Goal: Complete application form: Complete application form

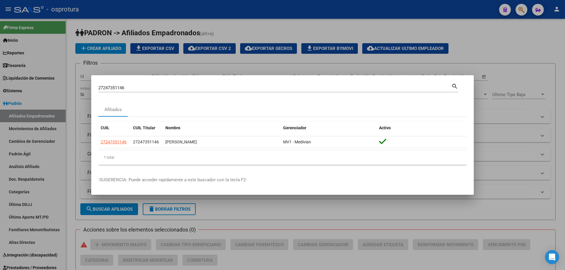
click at [185, 87] on input "27247351146" at bounding box center [274, 87] width 353 height 5
paste input "0-24881611-3"
type input "20248816113"
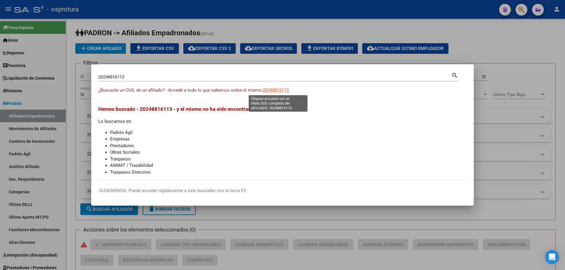
click at [278, 90] on span "20248816113" at bounding box center [276, 90] width 26 height 5
type textarea "20248816113"
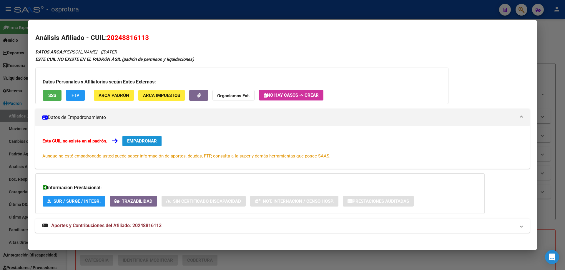
click at [137, 143] on span "EMPADRONAR" at bounding box center [142, 140] width 30 height 5
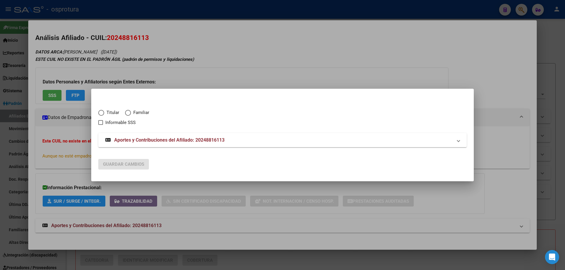
click at [105, 111] on span "Titular" at bounding box center [111, 112] width 15 height 7
click at [104, 111] on input "Titular" at bounding box center [101, 113] width 6 height 6
radio input "true"
checkbox input "true"
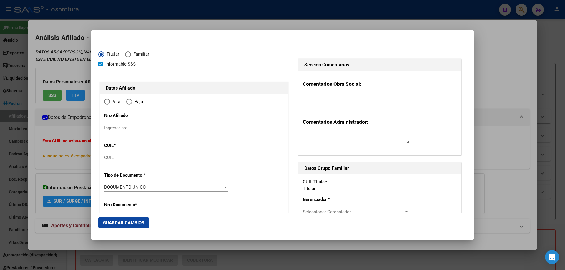
type input "20-24881611-3"
type input "24881611"
type input "[PERSON_NAME]"
type input "[DATE]"
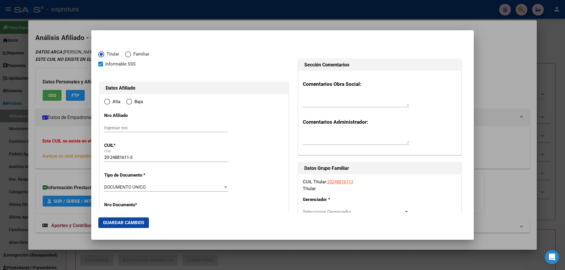
type input "CABA"
type input "1439"
type input "ALBARIÑO"
type input "3475"
type input "CABA"
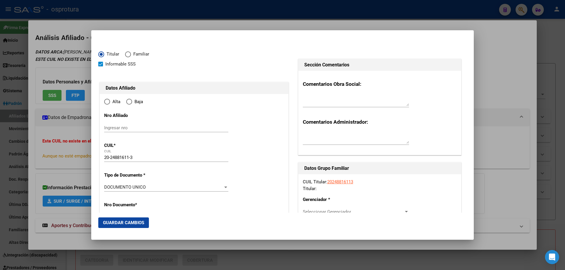
radio input "true"
click at [106, 186] on input "Ingresar fecha" at bounding box center [166, 188] width 124 height 9
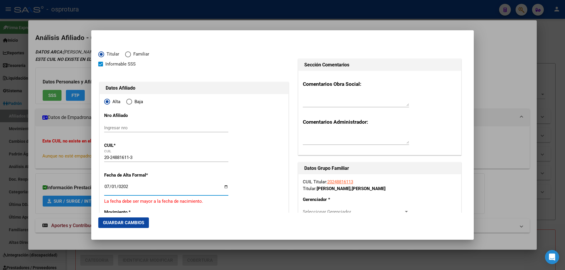
type input "[DATE]"
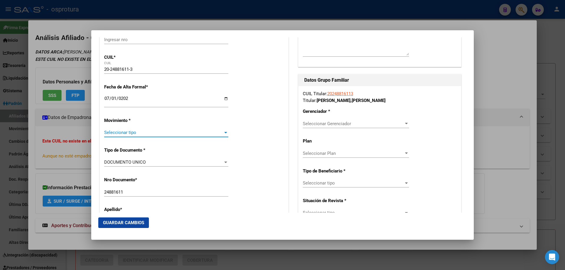
click at [122, 133] on span "Seleccionar tipo" at bounding box center [163, 132] width 119 height 5
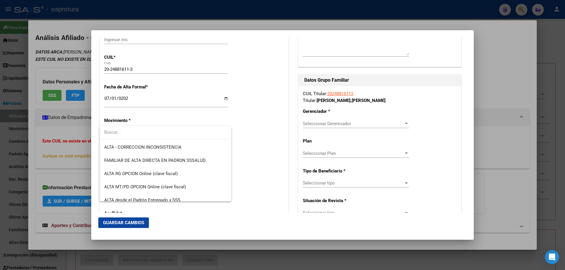
scroll to position [147, 0]
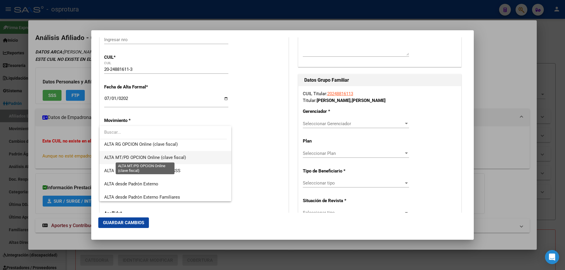
click at [148, 156] on span "ALTA MT/PD OPCION Online (clave fiscal)" at bounding box center [145, 157] width 82 height 5
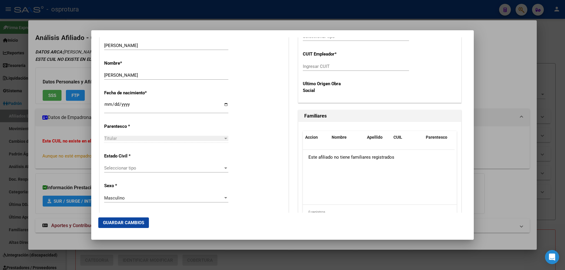
scroll to position [294, 0]
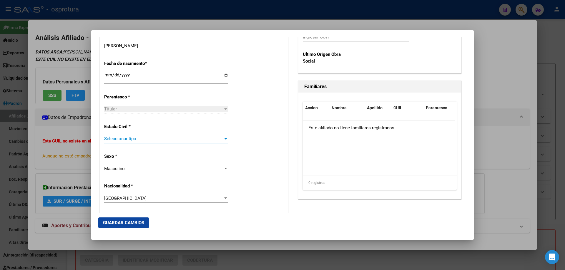
click at [138, 138] on span "Seleccionar tipo" at bounding box center [163, 138] width 119 height 5
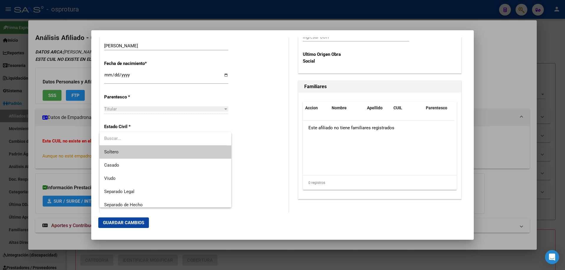
click at [142, 154] on span "Soltero" at bounding box center [165, 152] width 122 height 13
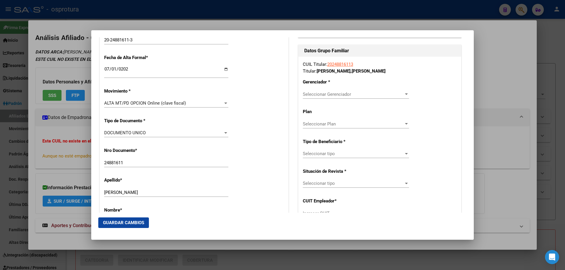
scroll to position [88, 0]
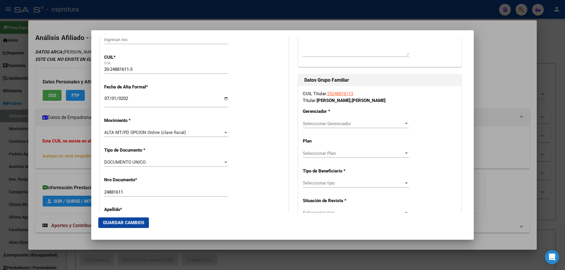
click at [318, 122] on span "Seleccionar Gerenciador" at bounding box center [353, 123] width 101 height 5
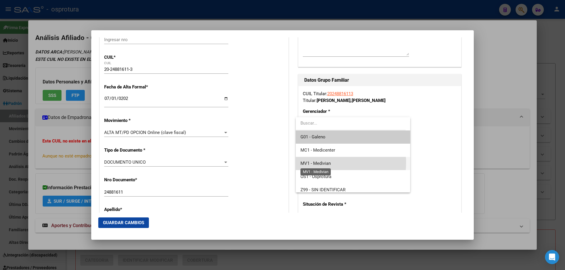
click at [323, 163] on span "MV1 - Medivian" at bounding box center [315, 163] width 30 height 5
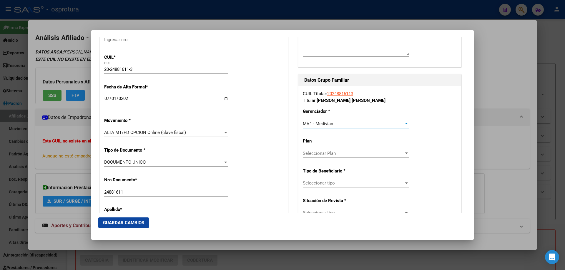
click at [322, 185] on span "Seleccionar tipo" at bounding box center [353, 183] width 101 height 5
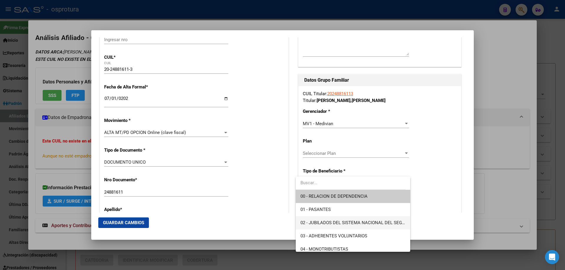
scroll to position [59, 0]
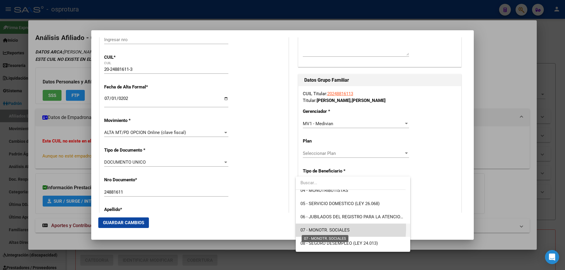
click at [326, 228] on span "07 - MONOTR. SOCIALES" at bounding box center [324, 230] width 49 height 5
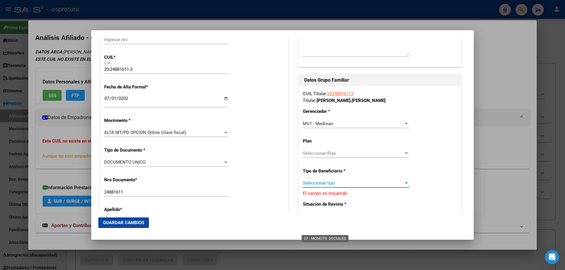
type input "20-24881611-3"
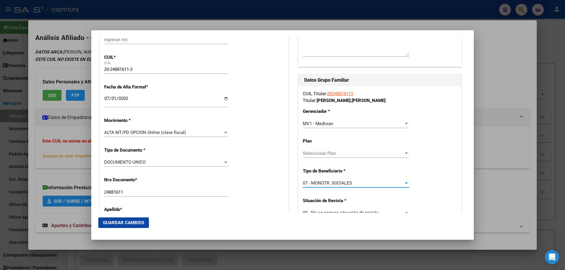
click at [139, 225] on span "Guardar Cambios" at bounding box center [123, 222] width 41 height 5
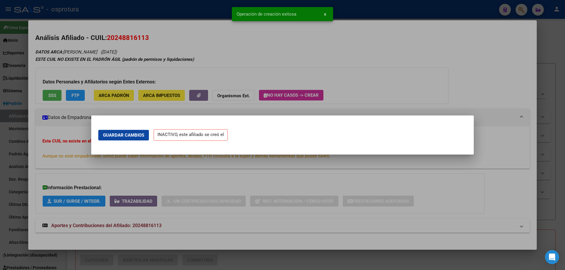
scroll to position [0, 0]
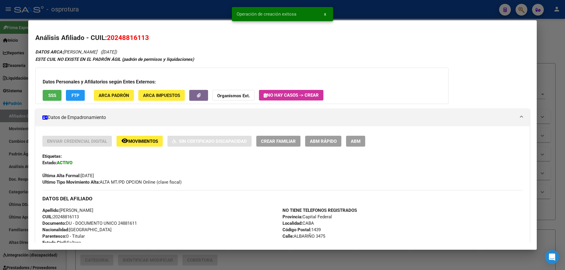
click at [277, 144] on span "Crear Familiar" at bounding box center [278, 141] width 35 height 5
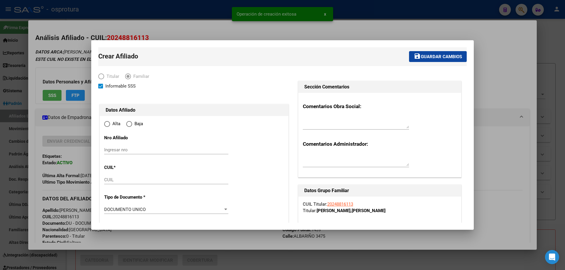
type input "CABA"
type input "1439"
type input "ALBARIÑO"
type input "3475"
radio input "true"
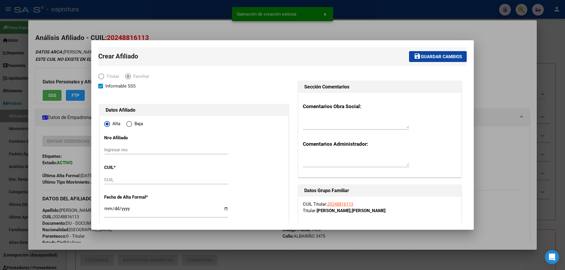
type input "20-24881611-3"
click at [113, 181] on input "CUIL" at bounding box center [166, 179] width 124 height 5
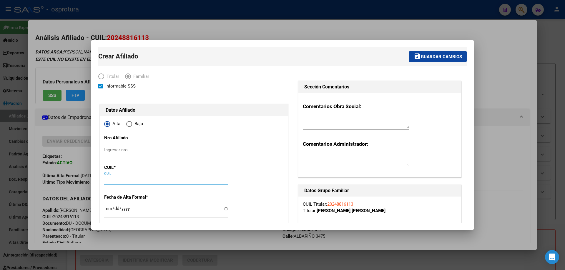
paste input "27-48858185-1"
type input "27-48858185-1"
click at [106, 207] on input "Ingresar fecha" at bounding box center [166, 210] width 124 height 9
type input "48858185"
type input "[PERSON_NAME]"
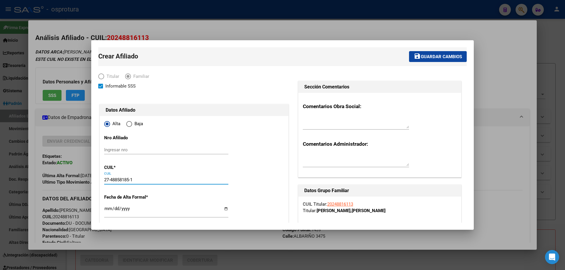
type input "[DATE]"
type input "1270"
type input "AV [PERSON_NAME] DE"
type input "1108"
type input "5"
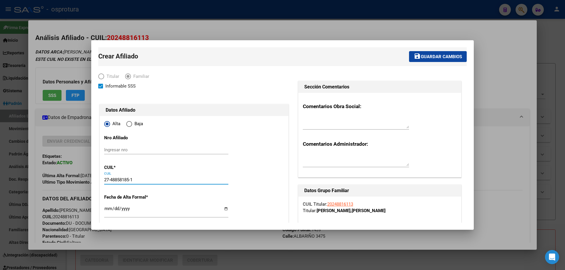
type input "CABA"
type input "0004-07-01"
type input "[DATE]"
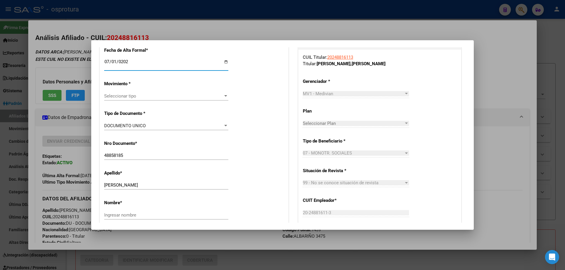
click at [131, 99] on div "Seleccionar tipo Seleccionar tipo" at bounding box center [166, 96] width 124 height 9
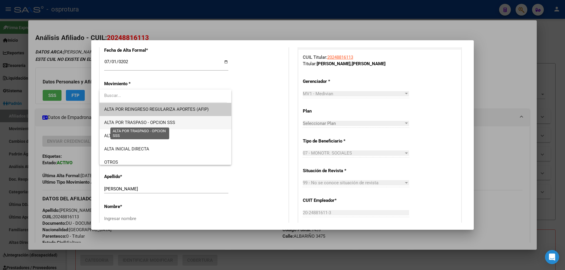
scroll to position [59, 0]
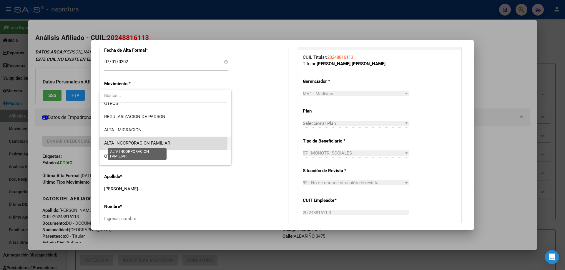
click at [151, 141] on span "ALTA INCORPORACION FAMILIAR" at bounding box center [137, 143] width 66 height 5
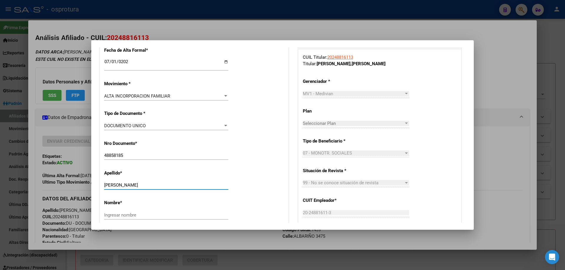
drag, startPoint x: 128, startPoint y: 185, endPoint x: 168, endPoint y: 182, distance: 40.6
click at [168, 182] on div "[PERSON_NAME] Ingresar apellido" at bounding box center [166, 185] width 124 height 9
type input "COTARELO"
click at [150, 216] on input "Ingresar nombre" at bounding box center [166, 215] width 124 height 5
paste input "[PERSON_NAME]"
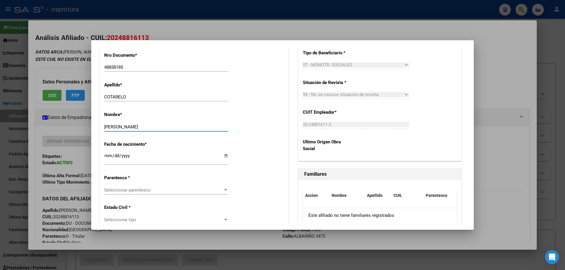
scroll to position [294, 0]
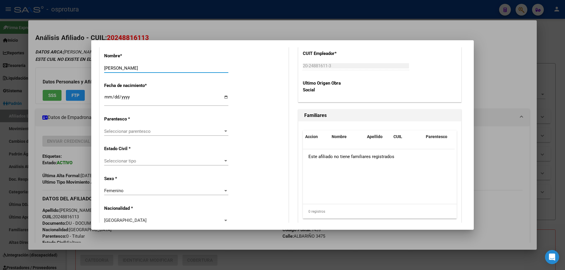
type input "[PERSON_NAME]"
click at [128, 131] on span "Seleccionar parentesco" at bounding box center [163, 131] width 119 height 5
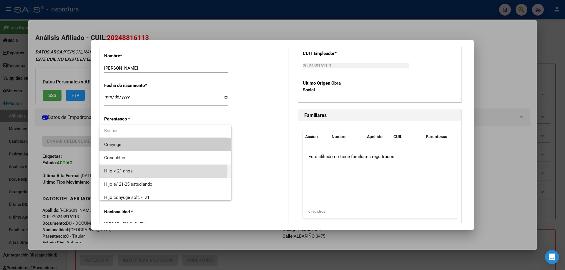
click at [141, 169] on span "Hijo < 21 años" at bounding box center [165, 171] width 122 height 13
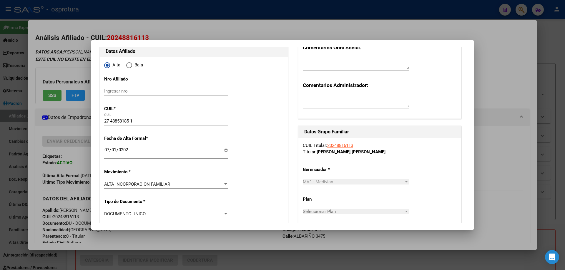
scroll to position [0, 0]
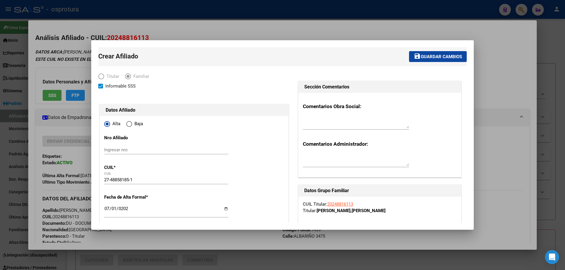
click at [413, 55] on mat-icon "save" at bounding box center [416, 56] width 7 height 7
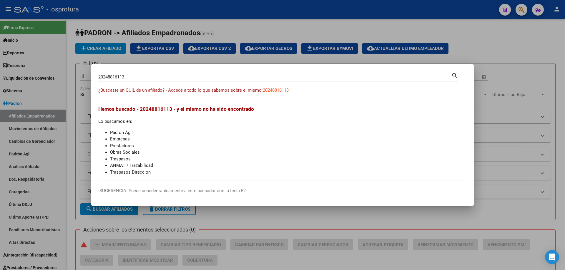
click at [144, 79] on input "20248816113" at bounding box center [274, 76] width 353 height 5
paste input "-20086252-0"
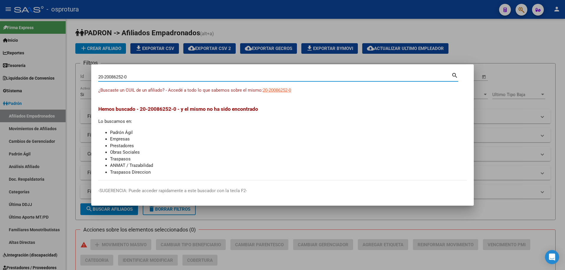
type input "20200862520"
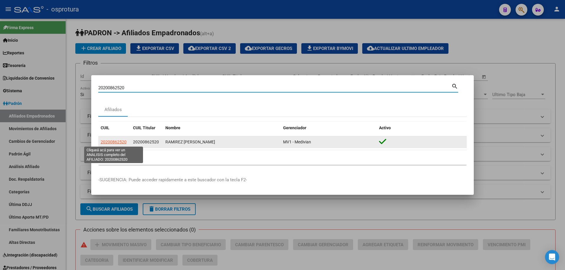
click at [123, 143] on span "20200862520" at bounding box center [114, 142] width 26 height 5
type textarea "20200862520"
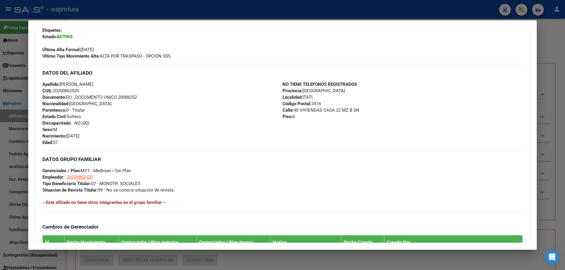
scroll to position [176, 0]
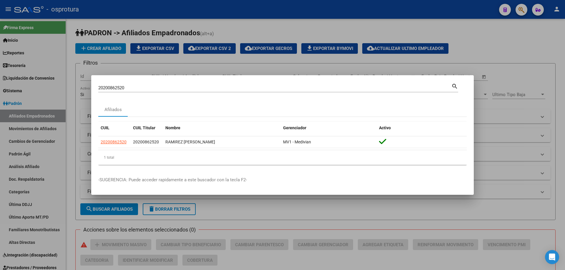
click at [278, 89] on input "20200862520" at bounding box center [274, 87] width 353 height 5
paste input "3-20475252-4"
type input "23204752524"
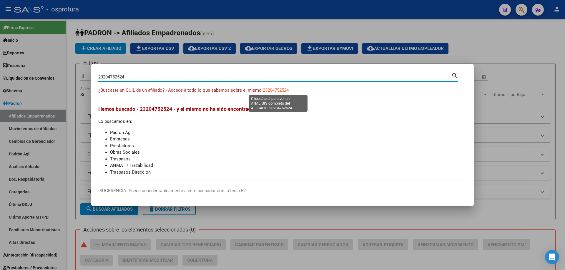
click at [281, 91] on span "23204752524" at bounding box center [276, 90] width 26 height 5
type textarea "23204752524"
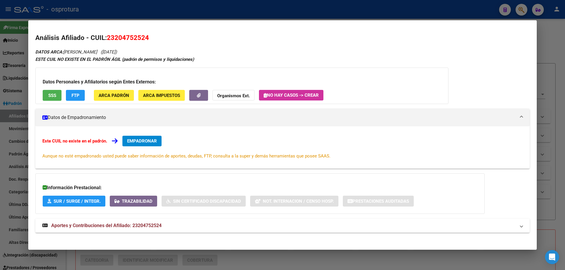
click at [148, 139] on span "EMPADRONAR" at bounding box center [142, 140] width 30 height 5
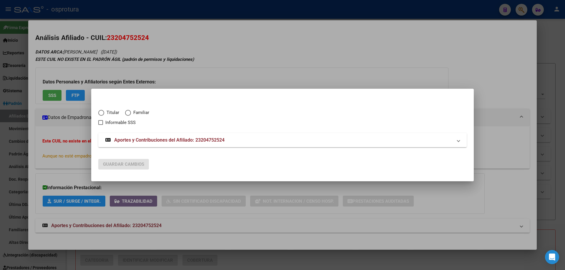
click at [111, 111] on span "Titular" at bounding box center [111, 112] width 15 height 7
click at [104, 111] on input "Titular" at bounding box center [101, 113] width 6 height 6
radio input "true"
checkbox input "true"
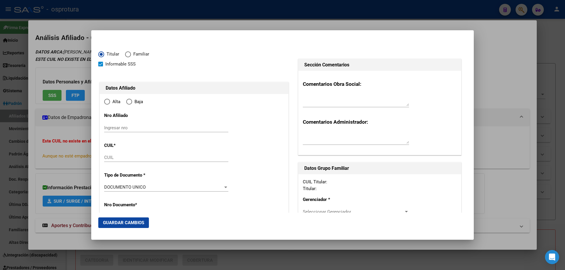
type input "23-20475252-4"
type input "20475252"
type input "RIVERO"
type input "[PERSON_NAME]"
type input "[DATE]"
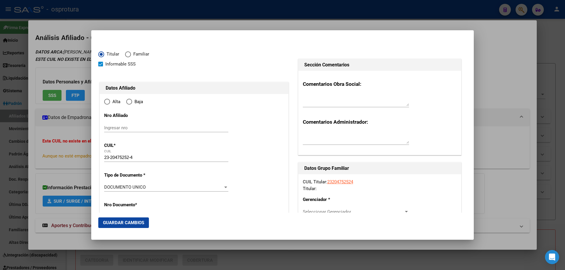
type input "[US_STATE]"
type input "3334"
type input "SAN LUIS"
type input "1965"
type input "[US_STATE]"
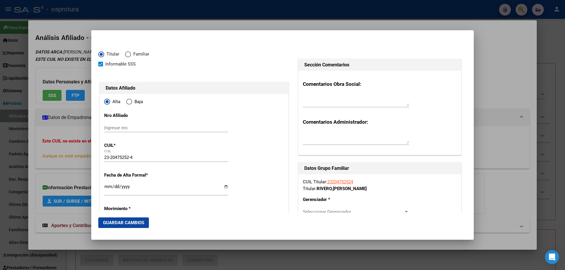
radio input "true"
click at [108, 185] on input "Ingresar fecha" at bounding box center [166, 188] width 124 height 9
type input "[DATE]"
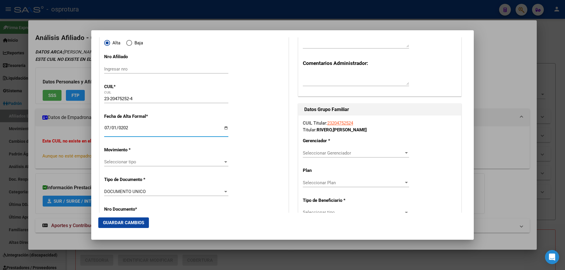
scroll to position [118, 0]
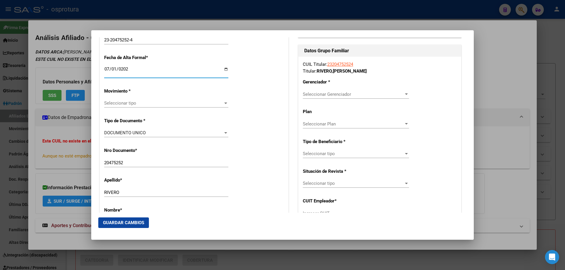
click at [134, 104] on span "Seleccionar tipo" at bounding box center [163, 103] width 119 height 5
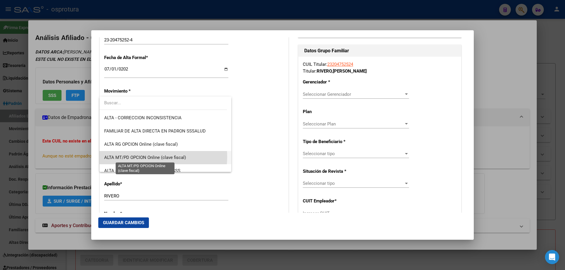
click at [143, 157] on span "ALTA MT/PD OPCION Online (clave fiscal)" at bounding box center [145, 157] width 82 height 5
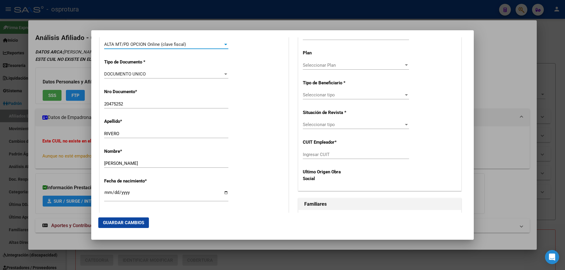
scroll to position [235, 0]
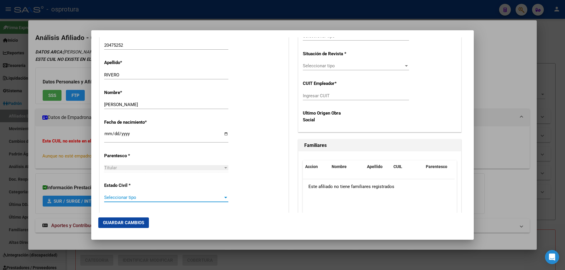
click at [136, 196] on span "Seleccionar tipo" at bounding box center [163, 197] width 119 height 5
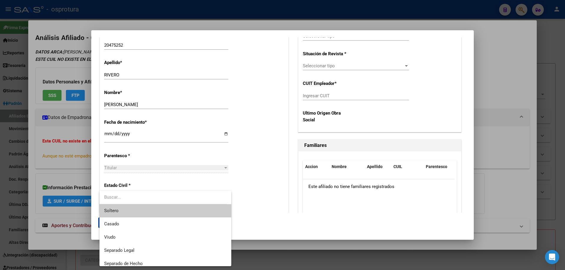
click at [132, 212] on span "Soltero" at bounding box center [165, 210] width 122 height 13
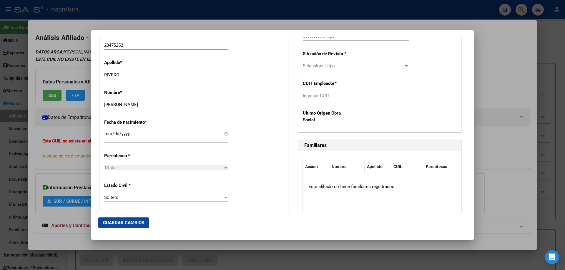
scroll to position [59, 0]
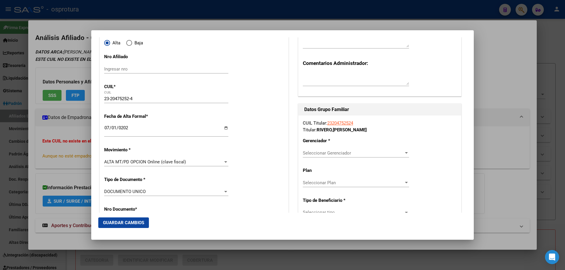
click at [333, 151] on span "Seleccionar Gerenciador" at bounding box center [353, 153] width 101 height 5
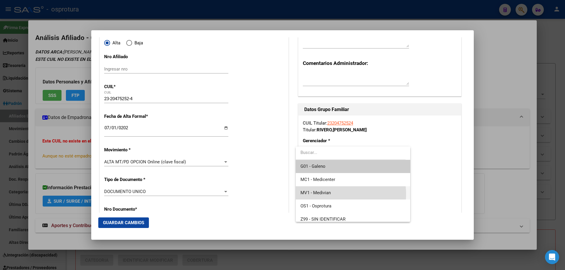
click at [332, 194] on span "MV1 - Medivian" at bounding box center [352, 192] width 105 height 13
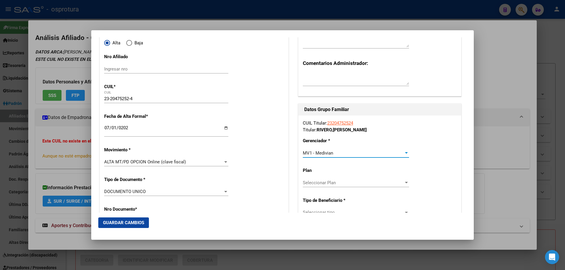
scroll to position [118, 0]
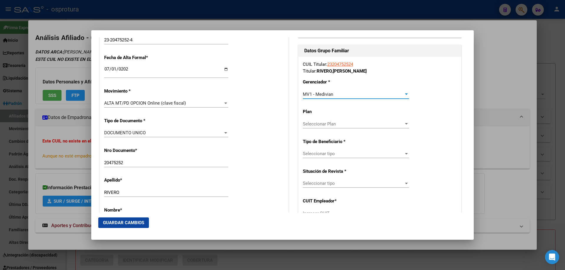
click at [324, 152] on span "Seleccionar tipo" at bounding box center [353, 153] width 101 height 5
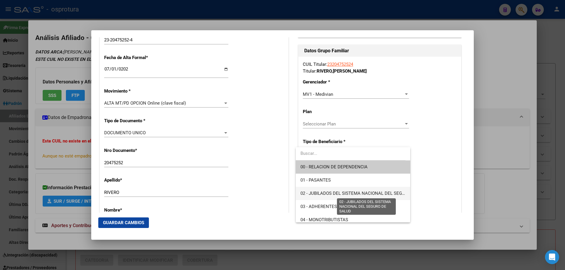
scroll to position [88, 0]
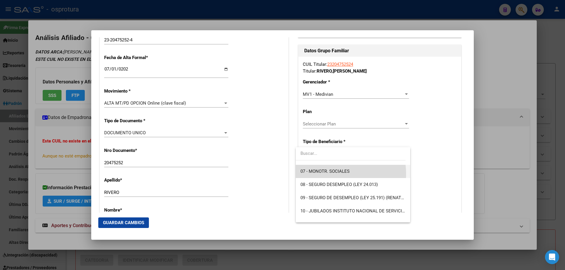
click at [322, 174] on span "07 - MONOTR. SOCIALES" at bounding box center [352, 171] width 105 height 13
type input "23-20475252-4"
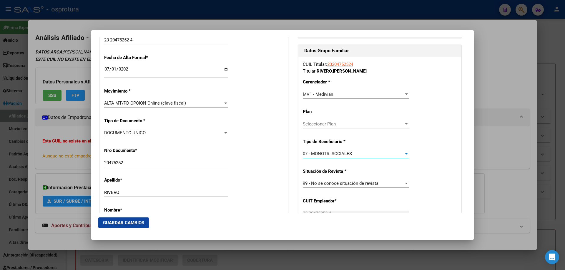
click at [121, 224] on span "Guardar Cambios" at bounding box center [123, 222] width 41 height 5
